Goal: Register for event/course

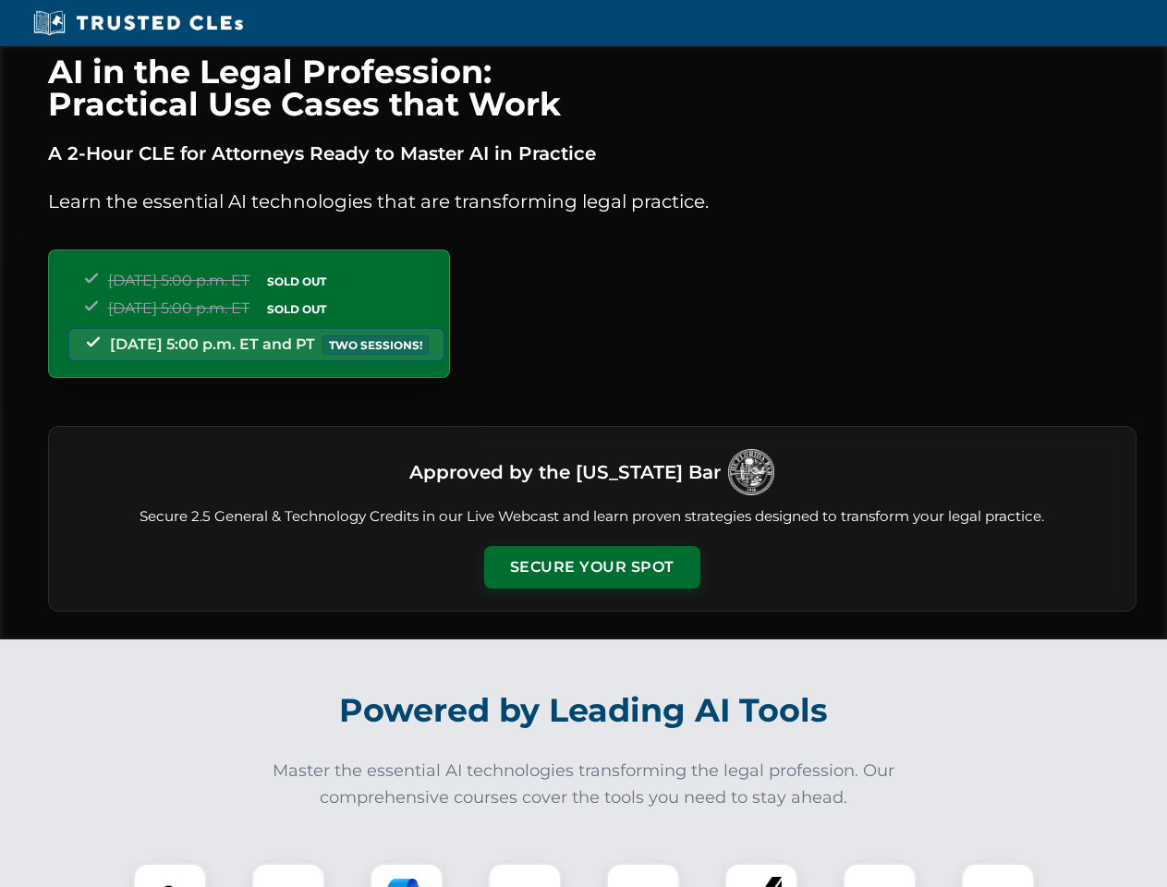
click at [591, 567] on button "Secure Your Spot" at bounding box center [592, 567] width 216 height 42
click at [170, 875] on img at bounding box center [170, 900] width 54 height 54
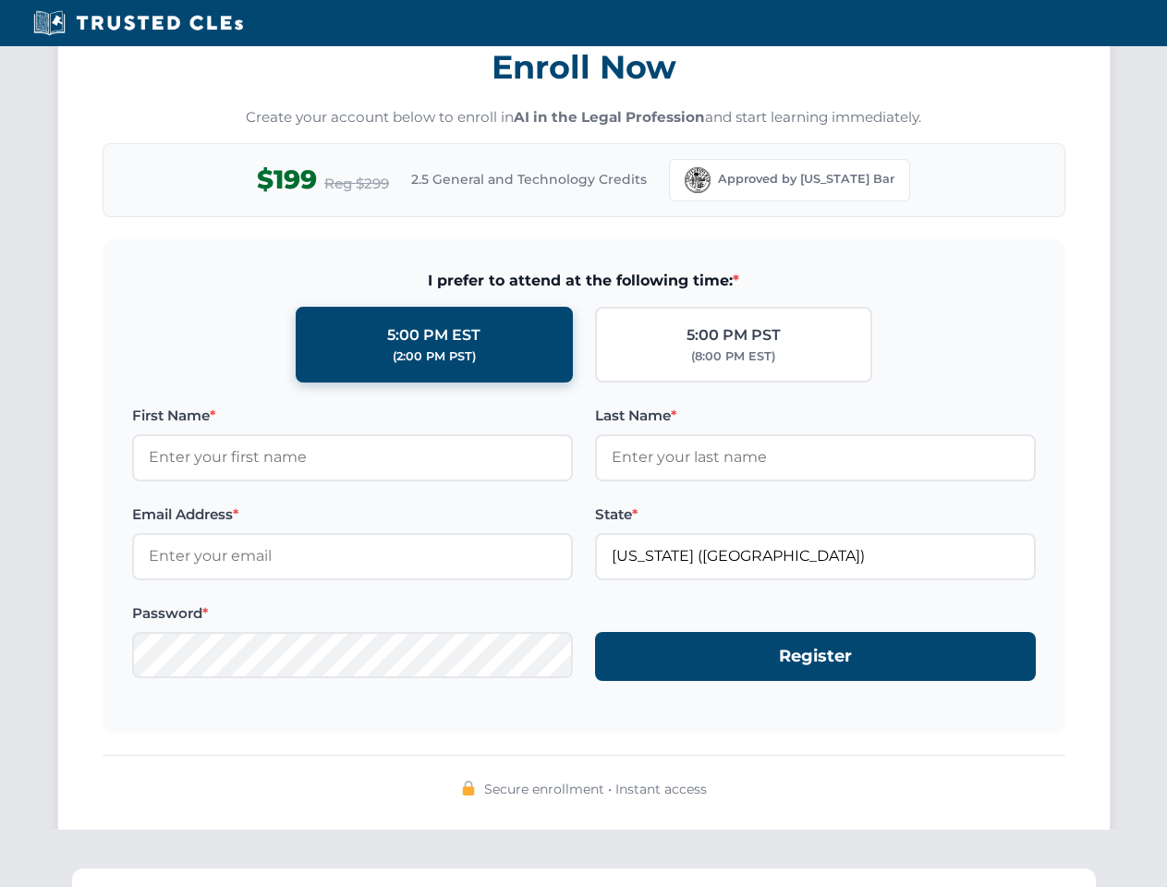
scroll to position [1813, 0]
